Goal: Task Accomplishment & Management: Complete application form

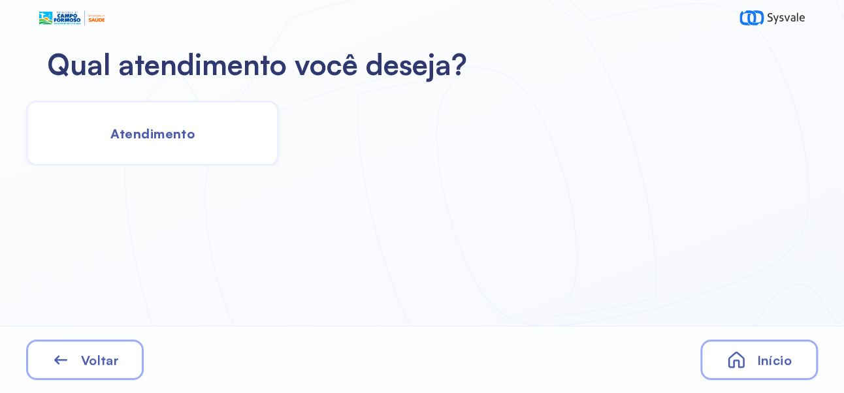
click at [774, 357] on span "Início" at bounding box center [774, 360] width 35 height 16
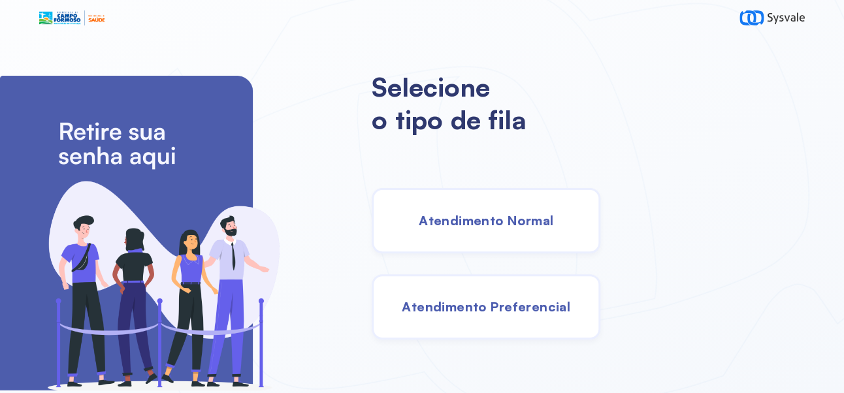
click at [546, 219] on span "Atendimento Normal" at bounding box center [486, 220] width 135 height 16
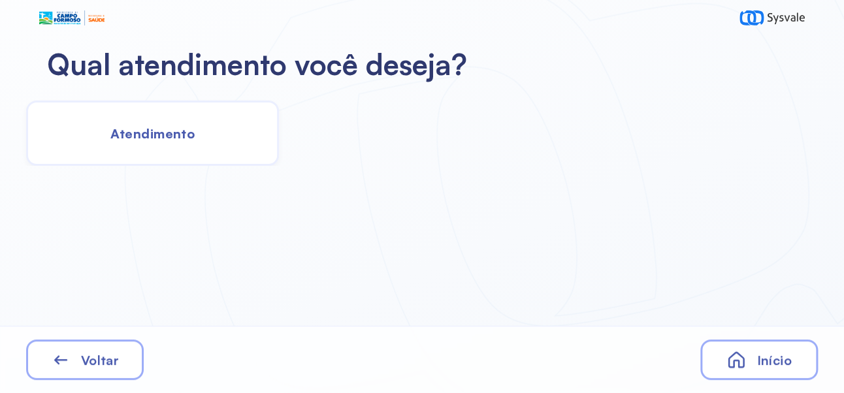
click at [182, 135] on span "Atendimento" at bounding box center [152, 133] width 84 height 16
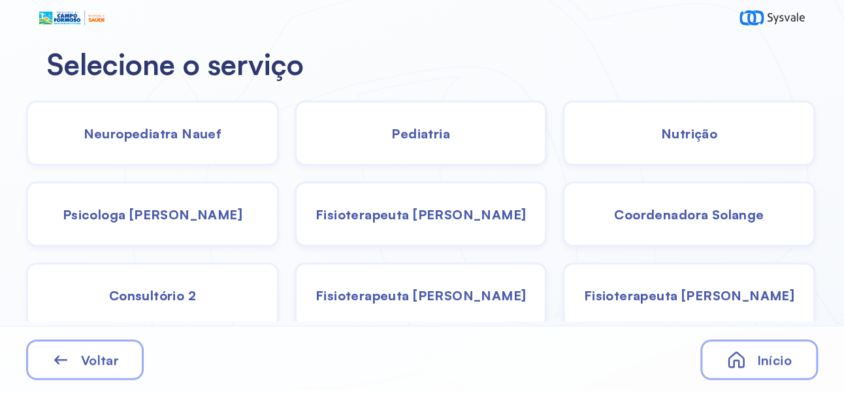
click at [425, 132] on span "Pediatria" at bounding box center [421, 133] width 59 height 16
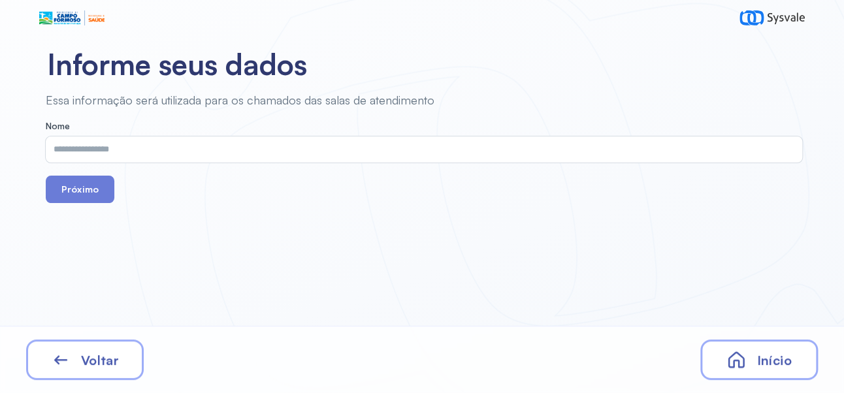
click at [318, 137] on input "text" at bounding box center [422, 150] width 752 height 26
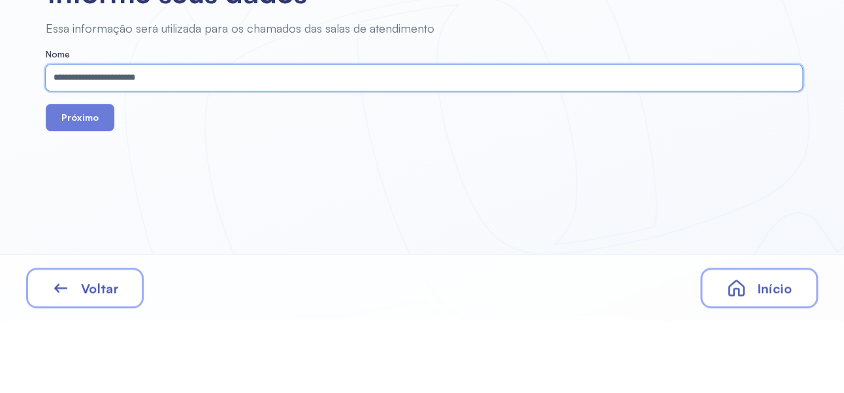
type input "**********"
click at [84, 181] on button "Próximo" at bounding box center [80, 189] width 69 height 27
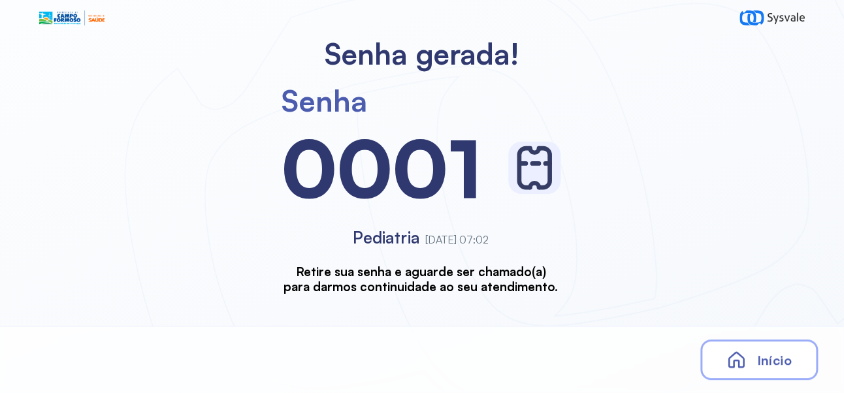
click at [794, 363] on div "Início" at bounding box center [760, 360] width 118 height 41
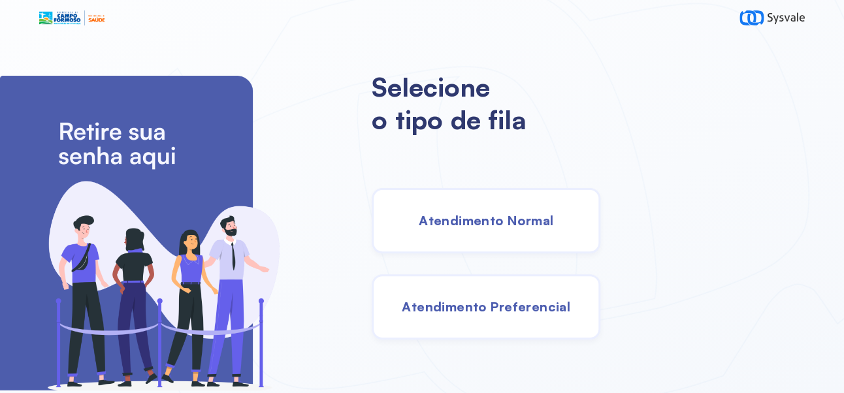
click at [542, 237] on div "Atendimento Normal" at bounding box center [486, 220] width 229 height 65
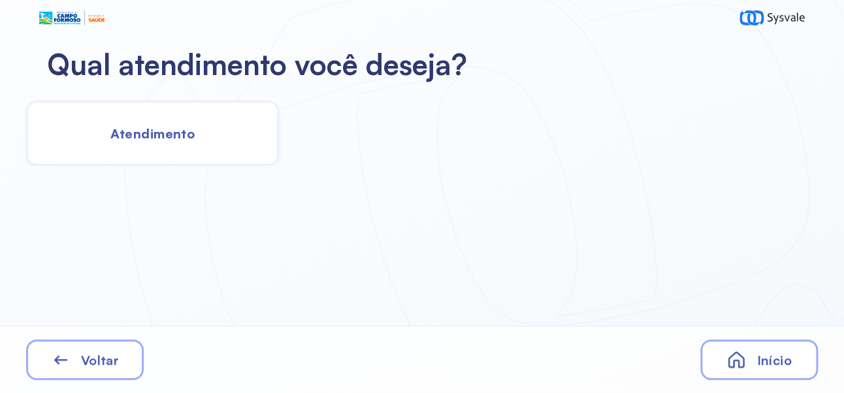
click at [193, 156] on div "Atendimento" at bounding box center [152, 133] width 253 height 65
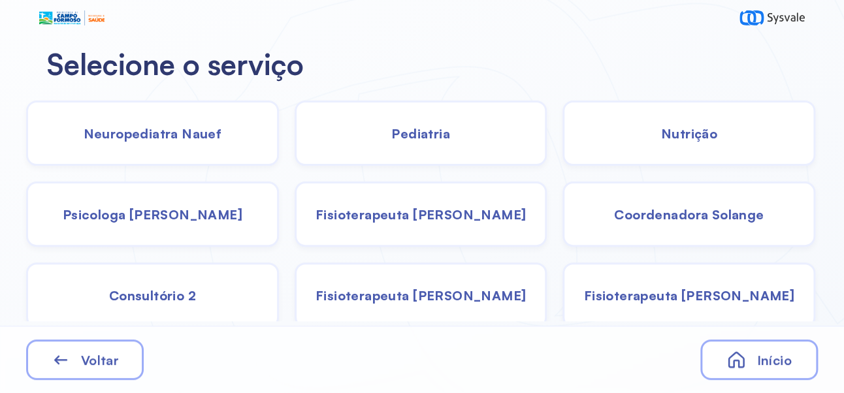
click at [439, 139] on span "Pediatria" at bounding box center [421, 133] width 59 height 16
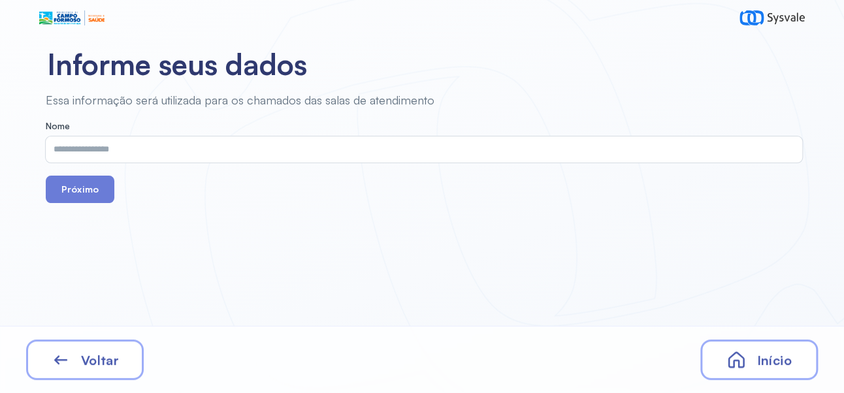
click at [311, 145] on input "text" at bounding box center [422, 150] width 752 height 26
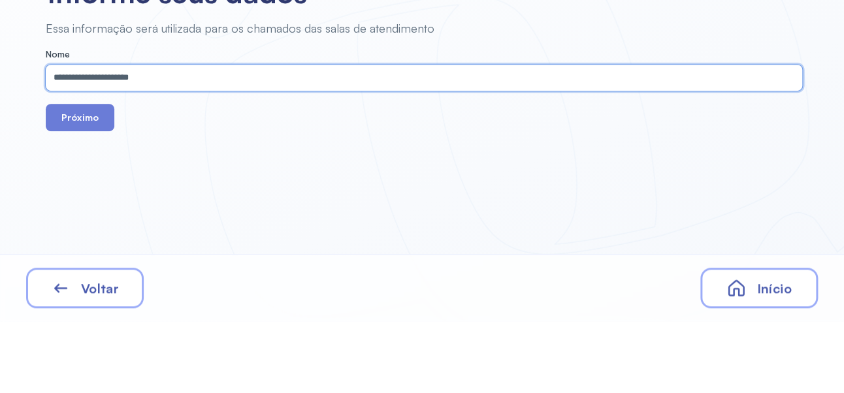
type input "**********"
click at [72, 188] on button "Próximo" at bounding box center [80, 189] width 69 height 27
